Goal: Check status: Check status

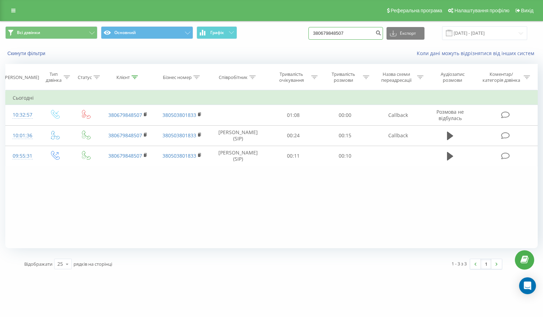
click at [356, 38] on input "380679848507" at bounding box center [345, 33] width 75 height 13
type input "3"
click at [28, 57] on button "Скинути фільтри" at bounding box center [27, 53] width 44 height 6
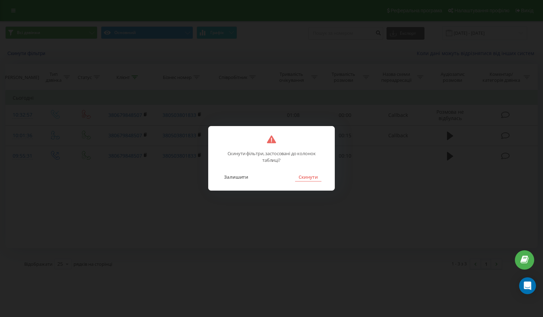
click at [319, 175] on button "Скинути" at bounding box center [308, 177] width 26 height 9
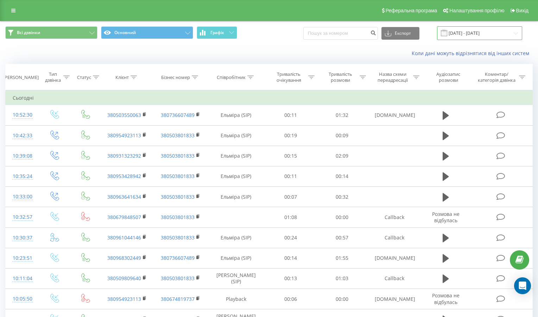
drag, startPoint x: 481, startPoint y: 31, endPoint x: 471, endPoint y: 35, distance: 11.0
click at [481, 31] on input "[DATE] - [DATE]" at bounding box center [479, 33] width 85 height 14
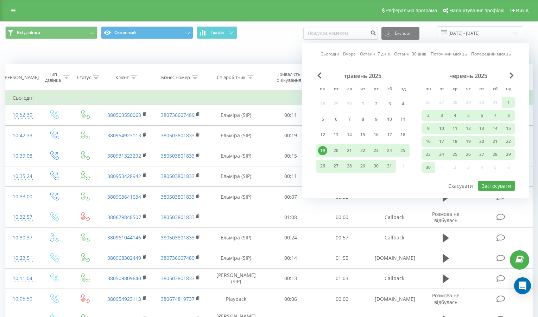
click at [333, 55] on link "Сьогодні" at bounding box center [329, 54] width 18 height 7
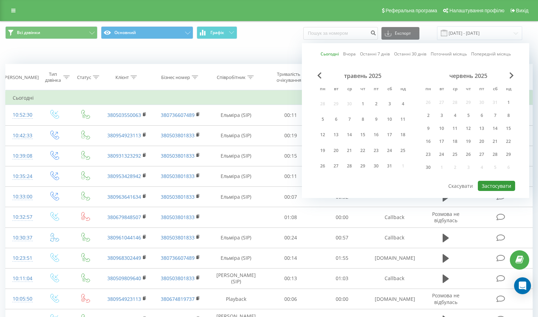
click at [487, 187] on button "Застосувати" at bounding box center [495, 186] width 37 height 10
type input "[DATE] - [DATE]"
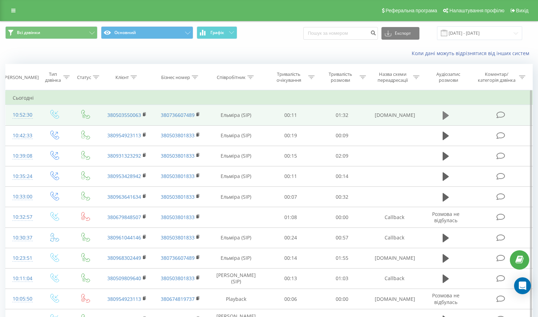
click at [442, 114] on button at bounding box center [445, 115] width 11 height 11
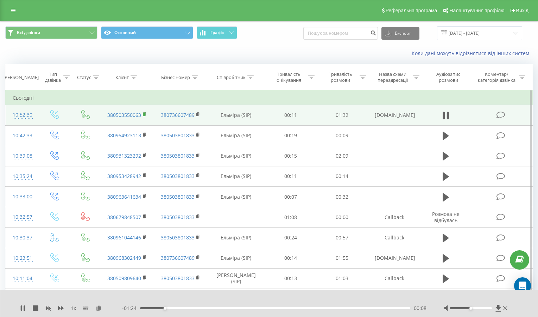
click at [143, 114] on rect at bounding box center [144, 114] width 2 height 3
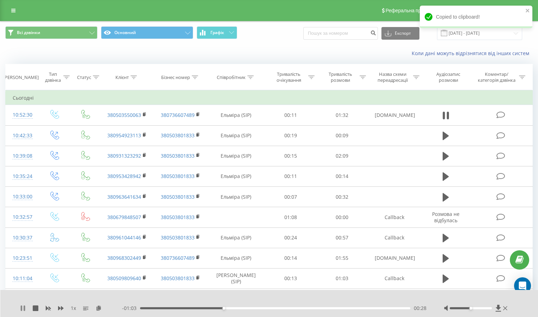
click at [22, 306] on icon at bounding box center [21, 309] width 1 height 6
